Goal: Information Seeking & Learning: Learn about a topic

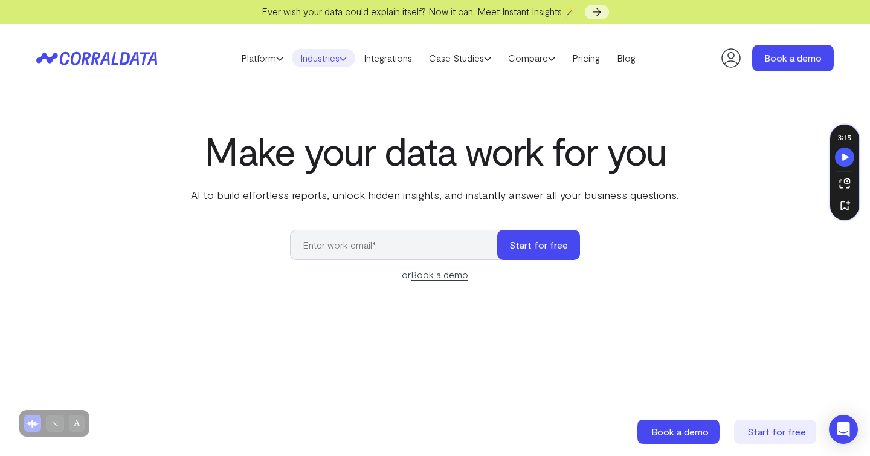
click at [328, 55] on link "Industries" at bounding box center [323, 58] width 63 height 18
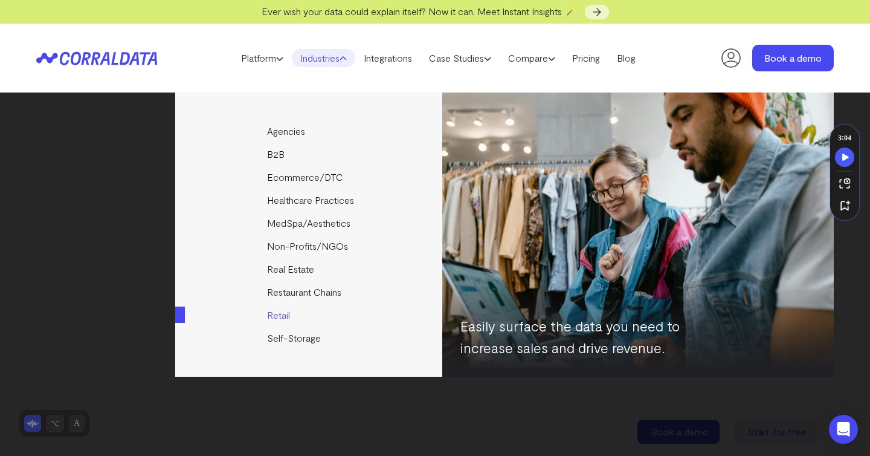
click at [286, 317] on link "Retail" at bounding box center [309, 314] width 269 height 23
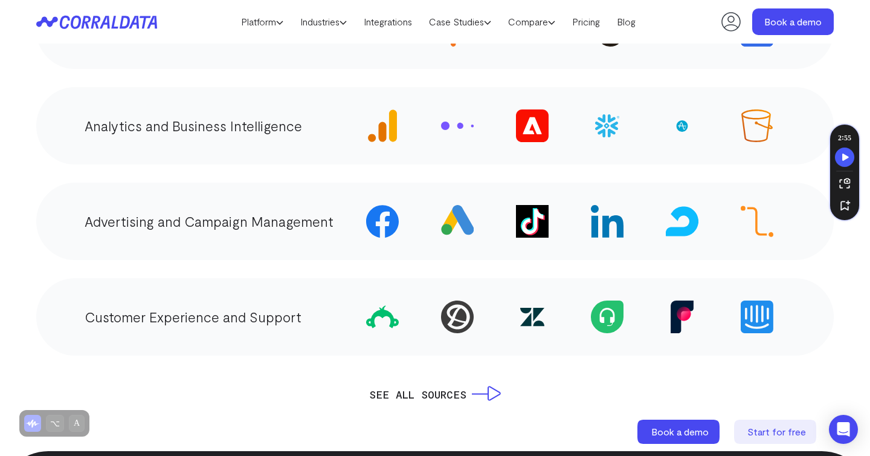
scroll to position [2226, 0]
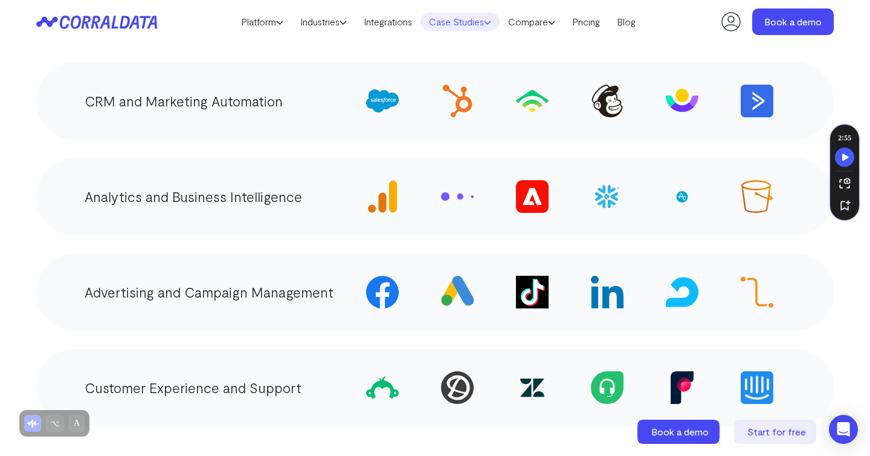
click at [451, 27] on link "Case Studies" at bounding box center [460, 22] width 79 height 18
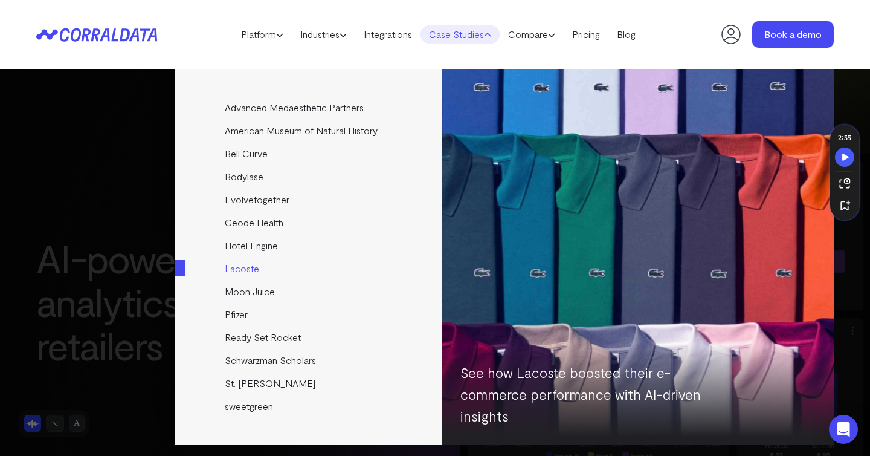
click at [244, 274] on link "Lacoste" at bounding box center [309, 268] width 269 height 23
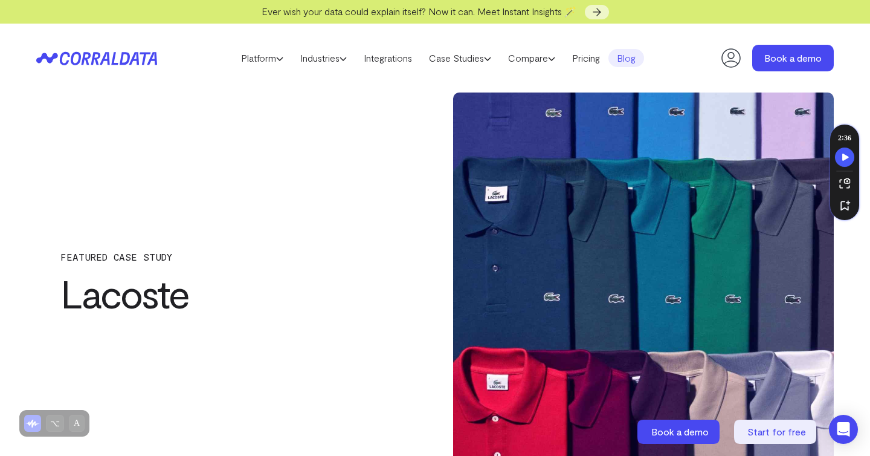
click at [113, 55] on icon at bounding box center [89, 57] width 59 height 13
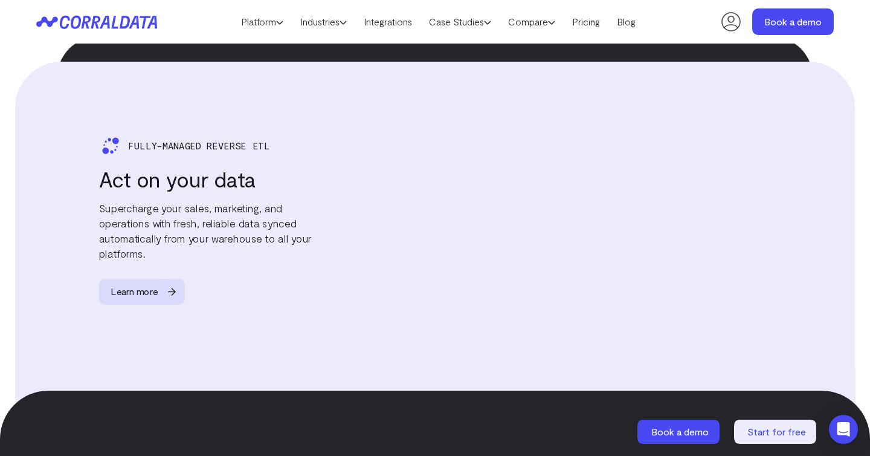
scroll to position [2099, 0]
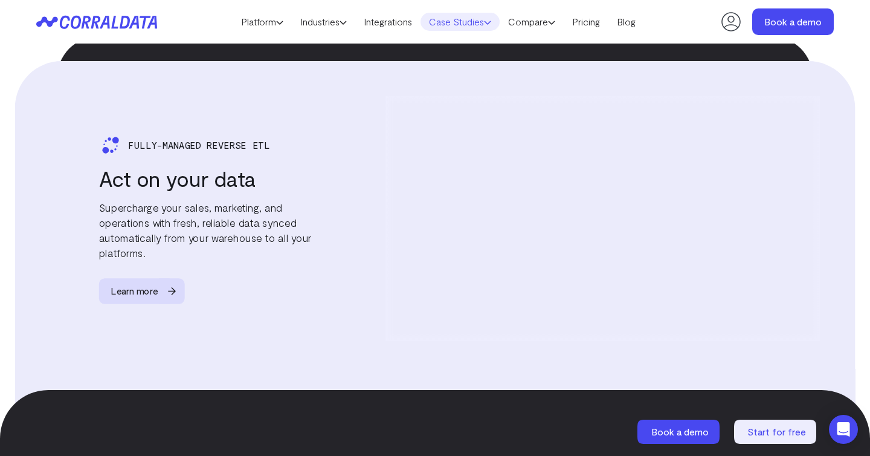
click at [452, 23] on link "Case Studies" at bounding box center [460, 22] width 79 height 18
